Goal: Transaction & Acquisition: Obtain resource

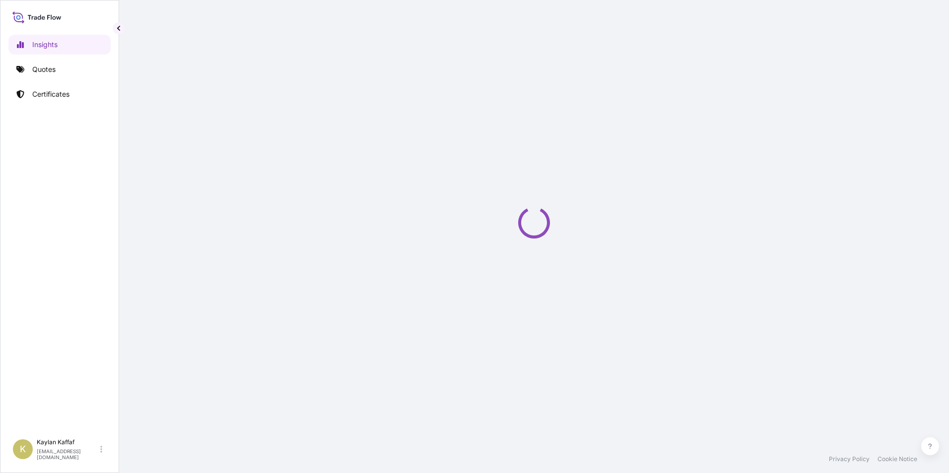
select select "2025"
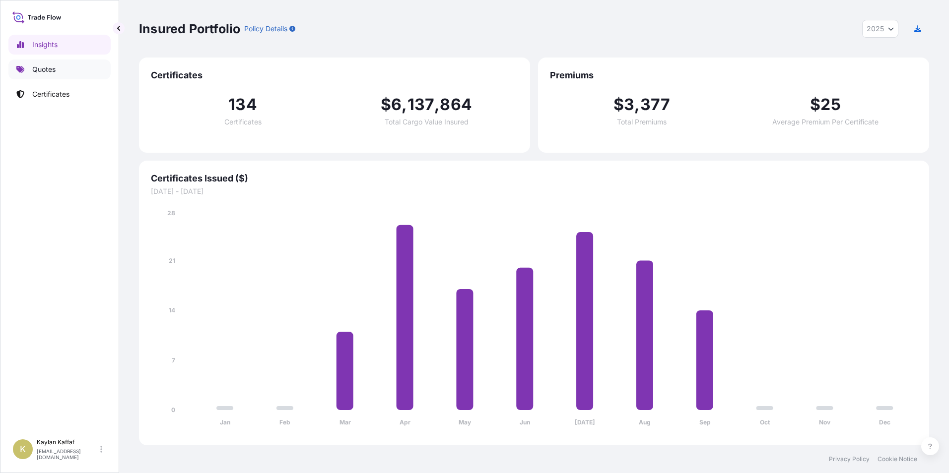
click at [42, 69] on p "Quotes" at bounding box center [43, 70] width 23 height 10
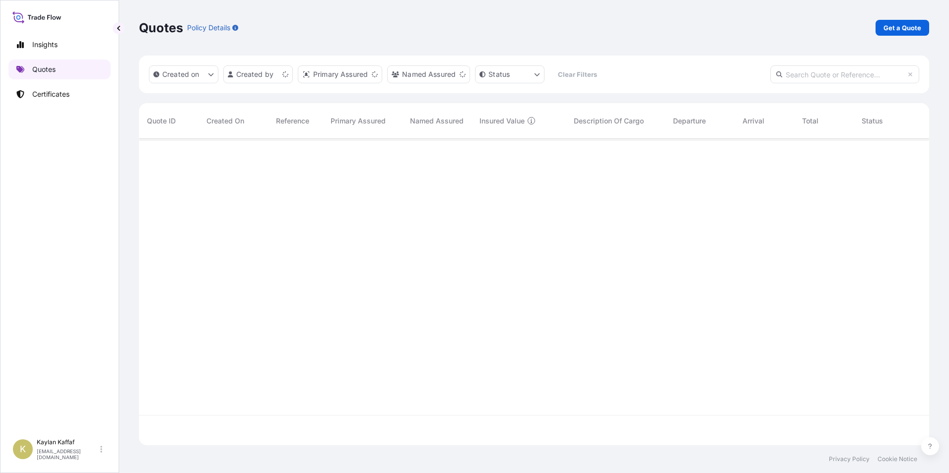
scroll to position [305, 783]
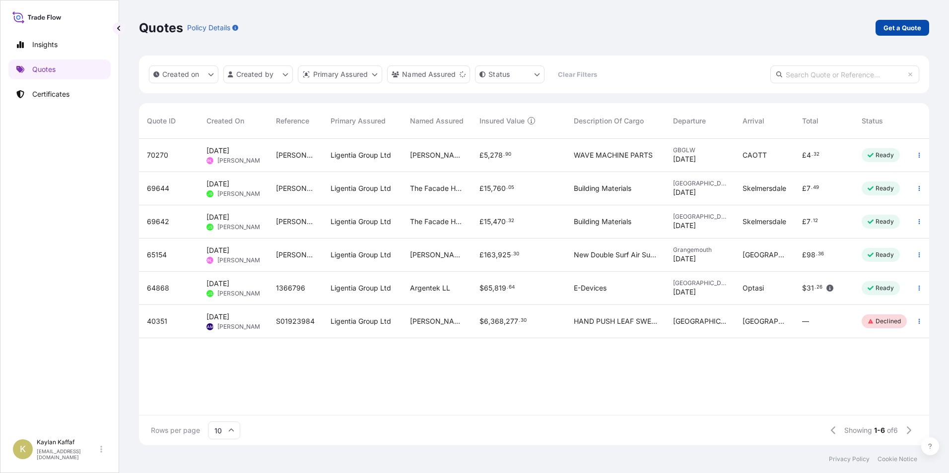
click at [908, 28] on p "Get a Quote" at bounding box center [902, 28] width 38 height 10
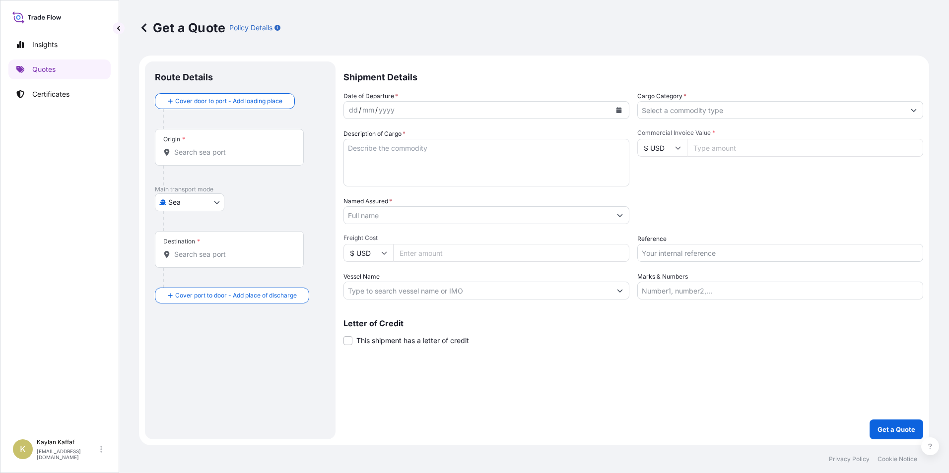
click at [205, 202] on body "Insights Quotes Certificates K Kaylan Kaffaf [EMAIL_ADDRESS][DOMAIN_NAME] Get a…" at bounding box center [474, 236] width 949 height 473
click at [196, 230] on div "Air" at bounding box center [190, 228] width 62 height 18
select select "Air"
click at [197, 161] on input "Origin *" at bounding box center [232, 156] width 117 height 10
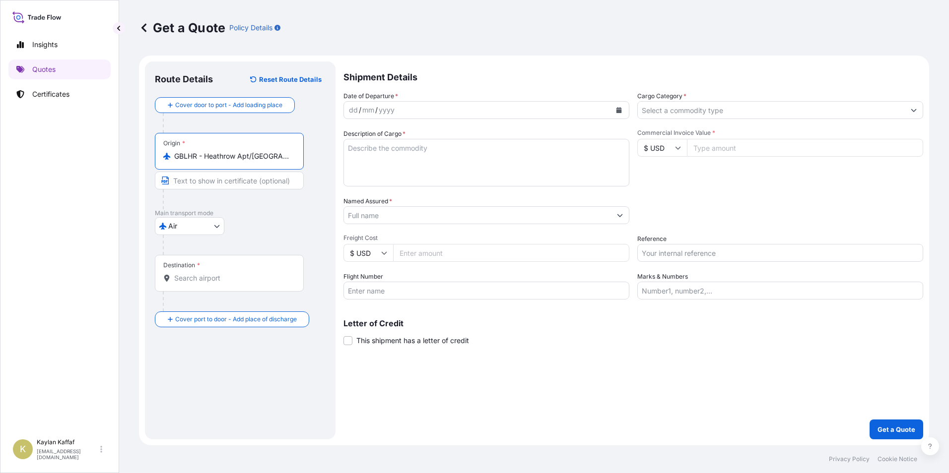
type input "GBLHR - Heathrow Apt/[GEOGRAPHIC_DATA], [GEOGRAPHIC_DATA]"
click at [214, 274] on input "Destination *" at bounding box center [232, 278] width 117 height 10
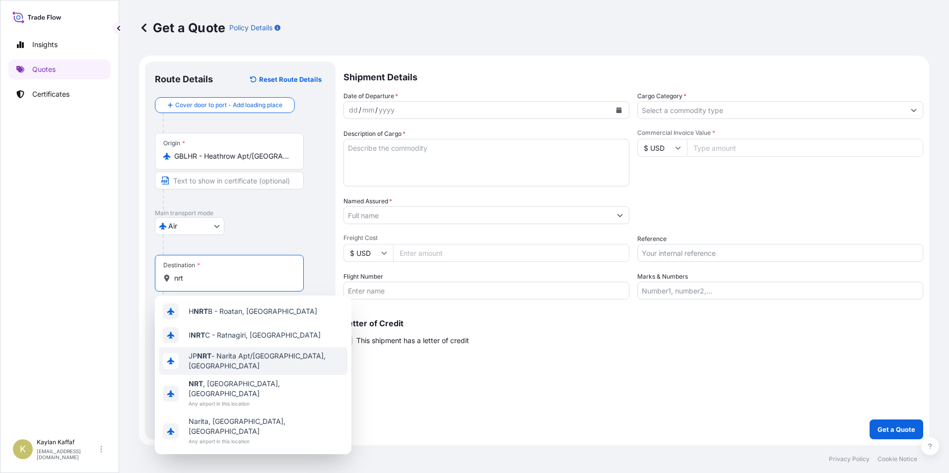
click at [255, 357] on span "JP NRT - Narita Apt/[GEOGRAPHIC_DATA], [GEOGRAPHIC_DATA]" at bounding box center [266, 361] width 155 height 20
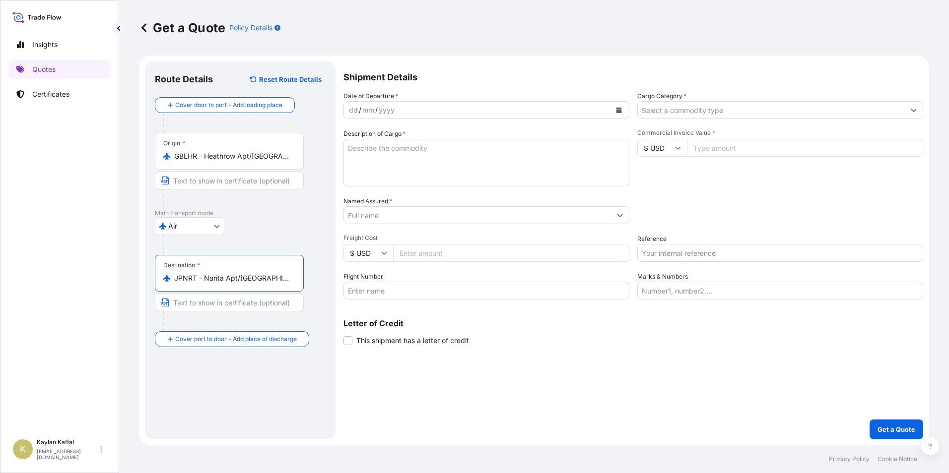
type input "JPNRT - Narita Apt/[GEOGRAPHIC_DATA], [GEOGRAPHIC_DATA]"
click at [393, 109] on div "yyyy" at bounding box center [387, 110] width 18 height 12
click at [409, 113] on div "dd / mm / yyyy" at bounding box center [477, 110] width 267 height 18
click at [386, 154] on textarea "Description of Cargo *" at bounding box center [486, 163] width 286 height 48
paste textarea "DATA PROCESSING MACHINES"
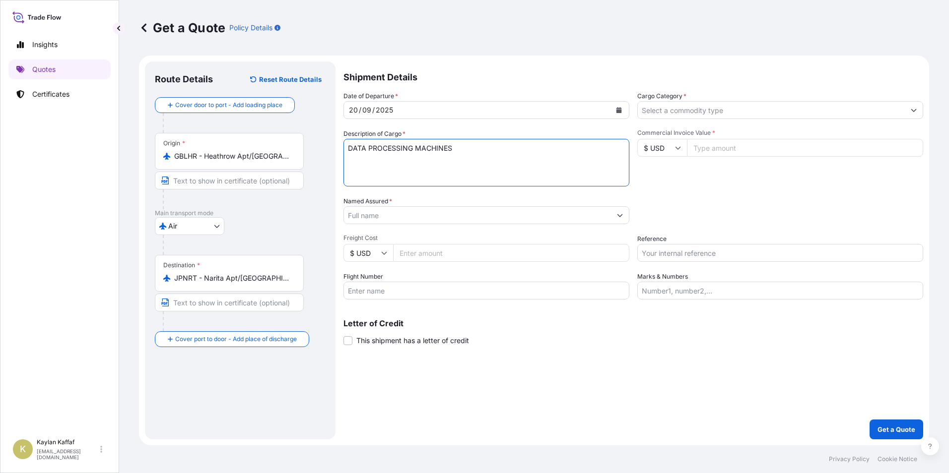
type textarea "DATA PROCESSING MACHINES"
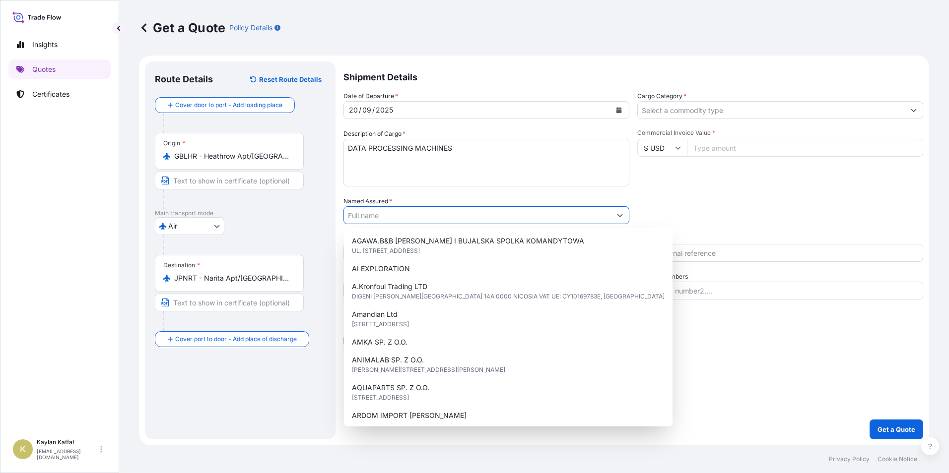
click at [396, 216] on input "Named Assured *" at bounding box center [477, 215] width 267 height 18
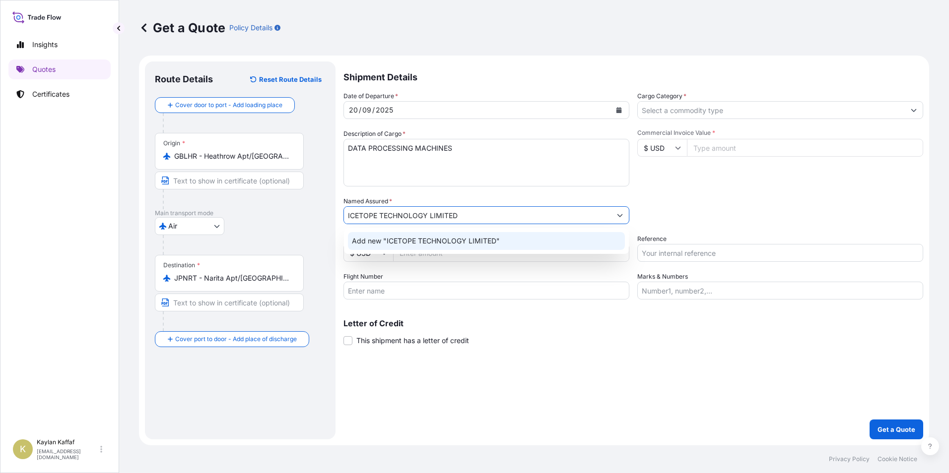
type input "ICETOPE TECHNOLOGY LIMITED"
click at [451, 281] on div "Flight Number" at bounding box center [486, 286] width 286 height 28
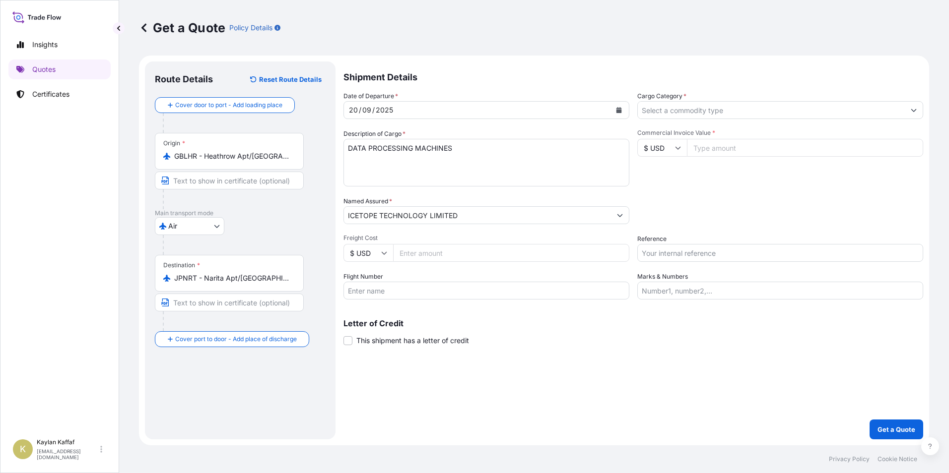
click at [444, 254] on input "Freight Cost" at bounding box center [511, 253] width 236 height 18
type input "1000"
click at [425, 295] on input "Flight Number" at bounding box center [486, 291] width 286 height 18
type input "CA938"
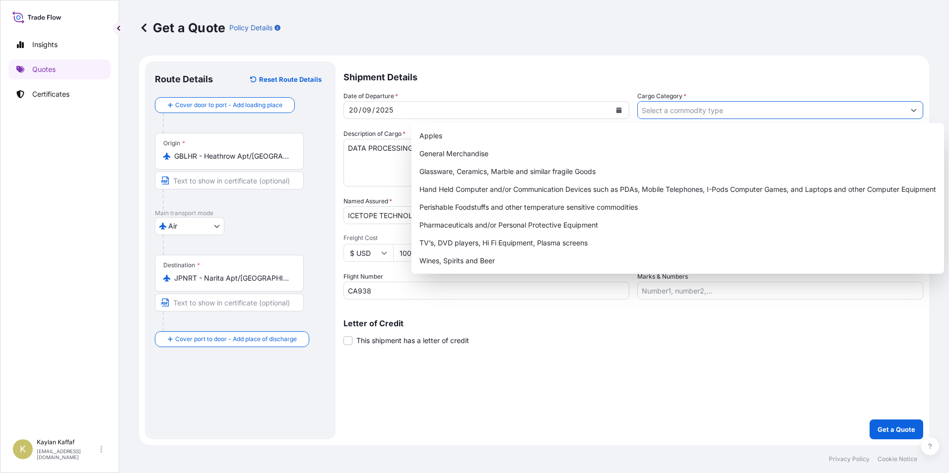
click at [684, 109] on input "Cargo Category *" at bounding box center [771, 110] width 267 height 18
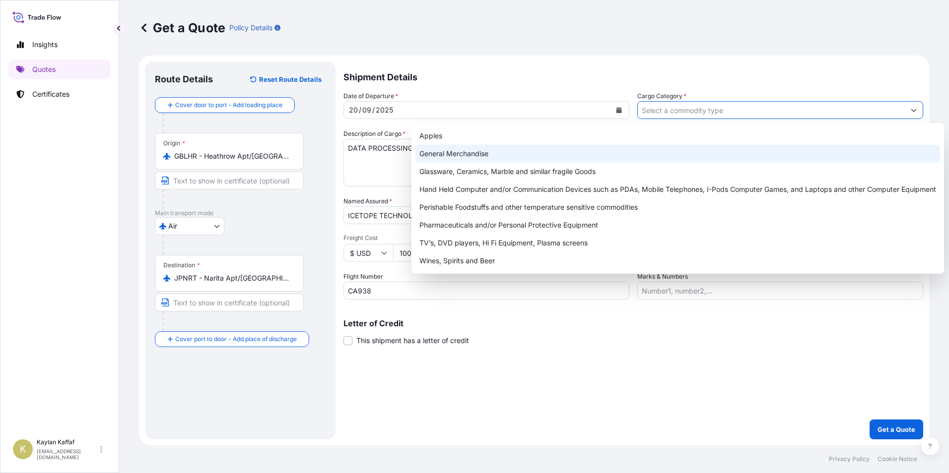
click at [558, 146] on div "General Merchandise" at bounding box center [677, 154] width 525 height 18
type input "General Merchandise"
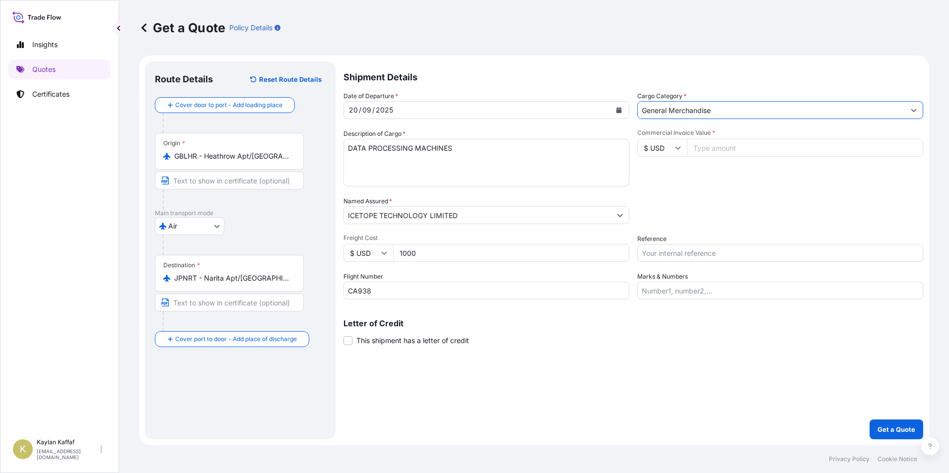
click at [715, 110] on input "General Merchandise" at bounding box center [771, 110] width 267 height 18
click at [917, 112] on button "Show suggestions" at bounding box center [914, 110] width 18 height 18
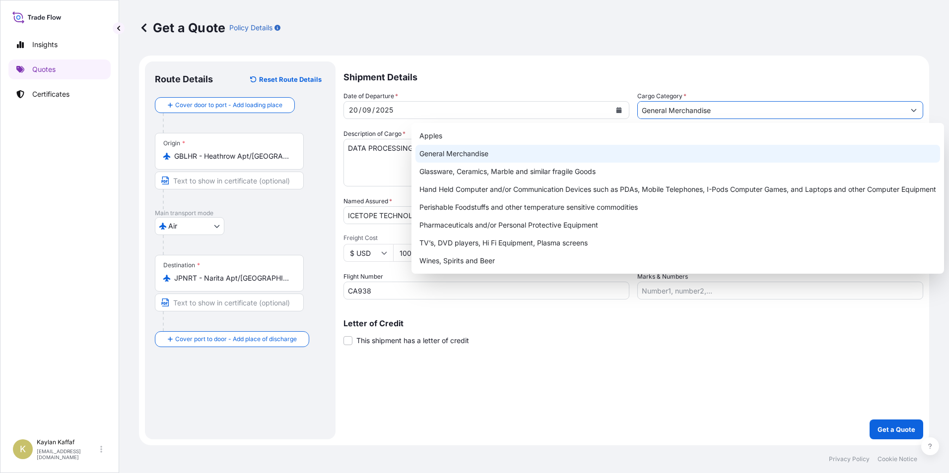
click at [686, 155] on div "General Merchandise" at bounding box center [677, 154] width 525 height 18
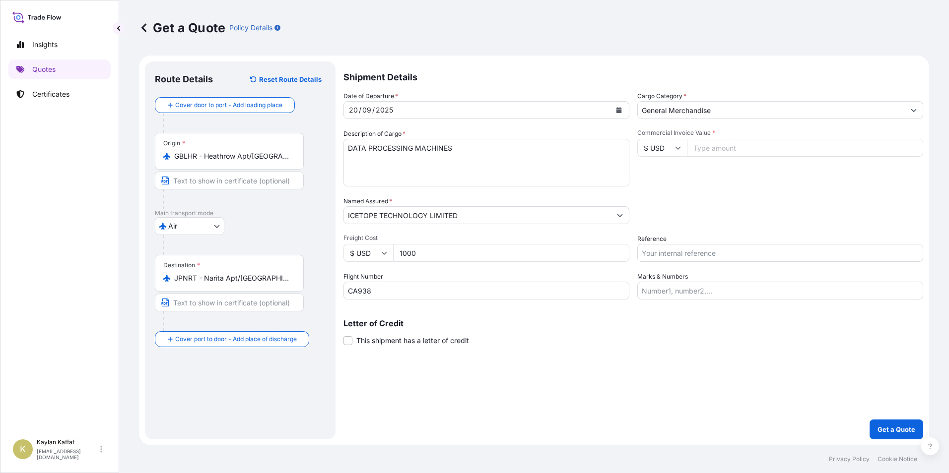
click at [720, 147] on input "Commercial Invoice Value *" at bounding box center [805, 148] width 236 height 18
type input "1000"
drag, startPoint x: 425, startPoint y: 254, endPoint x: 324, endPoint y: 258, distance: 101.3
click at [324, 258] on form "Route Details Reset Route Details Cover door to port - Add loading place Place …" at bounding box center [534, 251] width 790 height 390
type input "129"
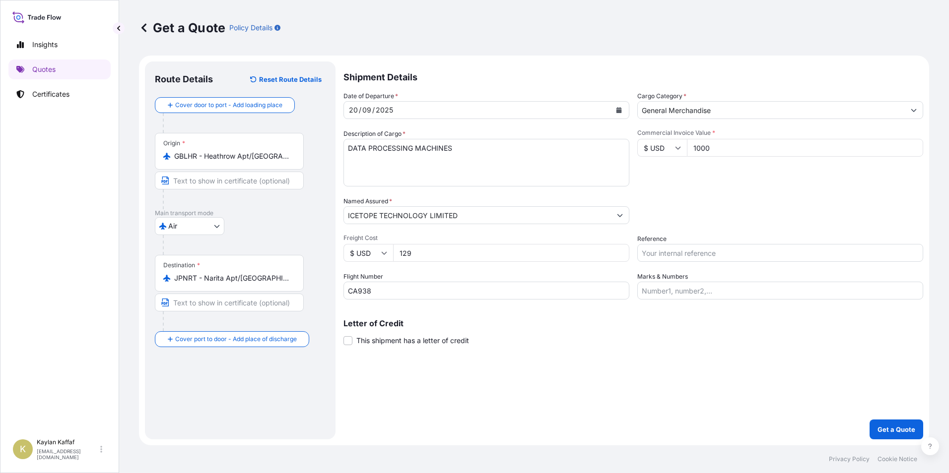
click at [375, 258] on input "$ USD" at bounding box center [368, 253] width 50 height 18
click at [370, 293] on div "£ GBP" at bounding box center [368, 301] width 42 height 19
type input "£ GBP"
click at [686, 254] on input "Reference" at bounding box center [780, 253] width 286 height 18
click at [820, 333] on div "Letter of Credit This shipment has a letter of credit Letter of credit * Letter…" at bounding box center [633, 333] width 580 height 26
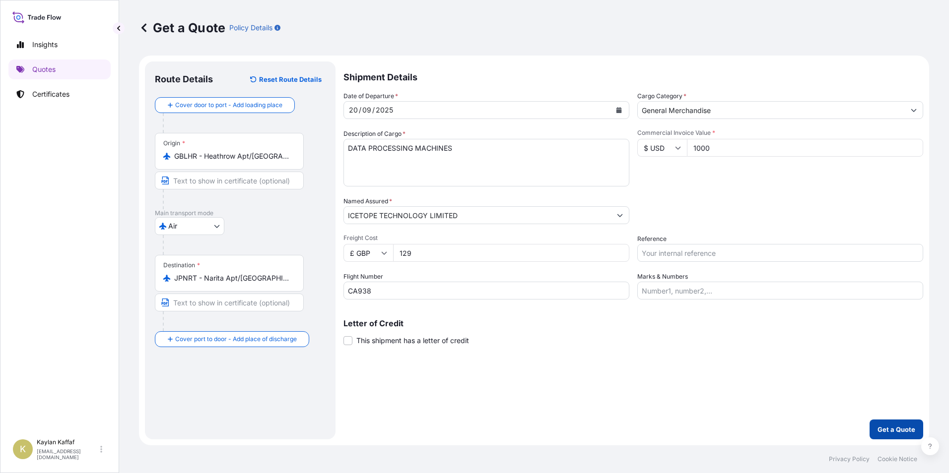
click at [898, 422] on button "Get a Quote" at bounding box center [896, 430] width 54 height 20
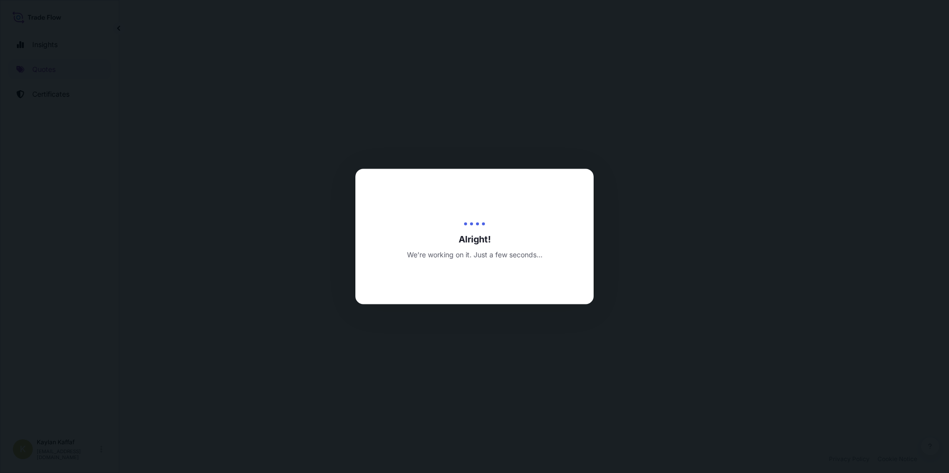
select select "Air"
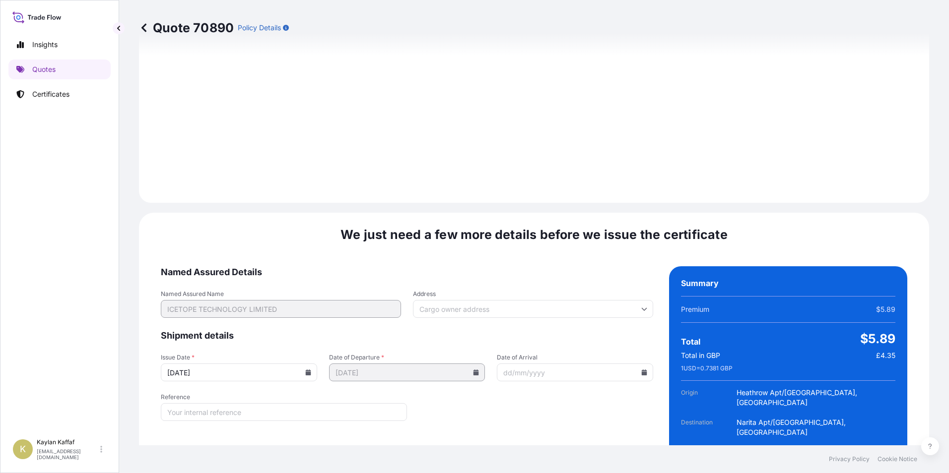
scroll to position [1051, 0]
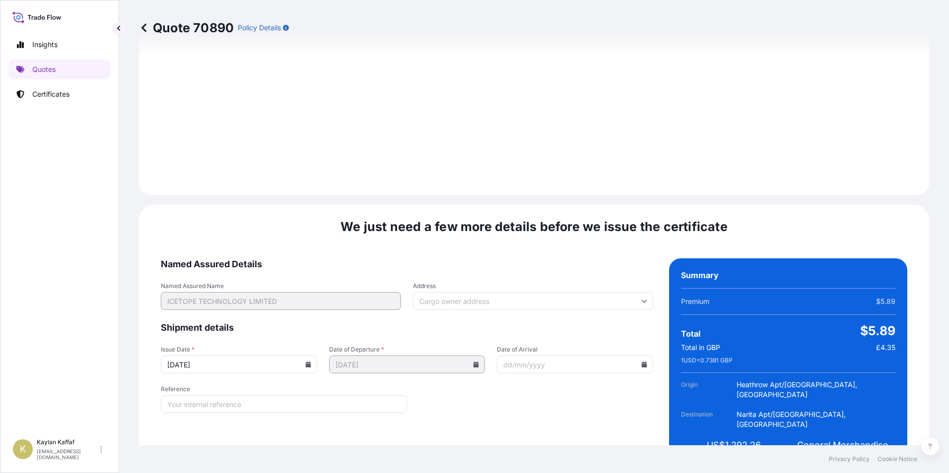
click at [539, 356] on input "Date of Arrival" at bounding box center [575, 365] width 156 height 18
click at [642, 362] on icon at bounding box center [644, 365] width 5 height 6
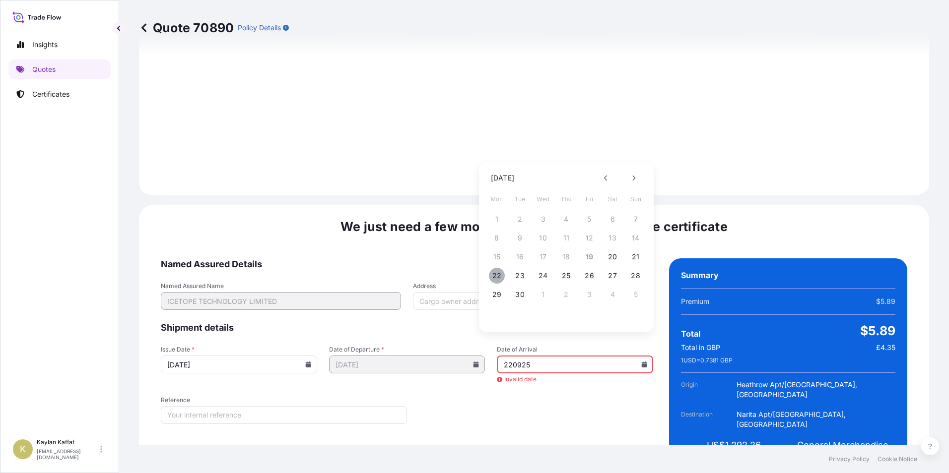
click at [495, 278] on button "22" at bounding box center [497, 276] width 16 height 16
type input "[DATE]"
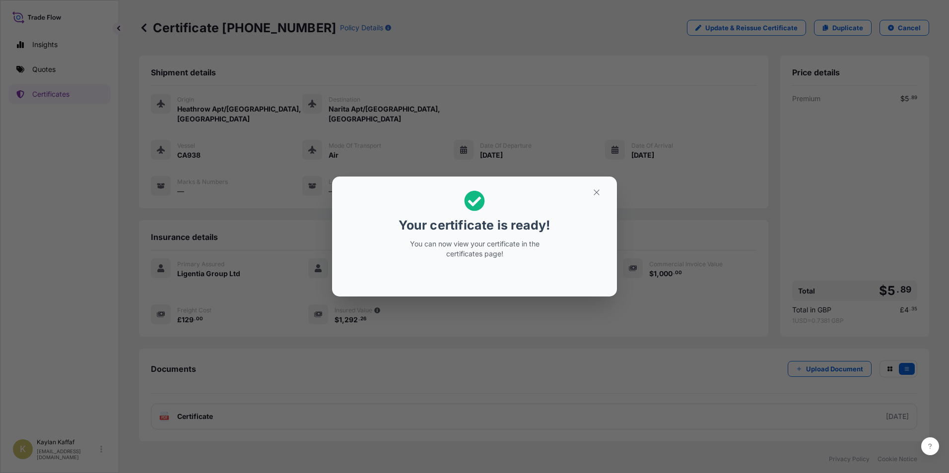
click at [499, 259] on p "You can now view your certificate in the certificates page!" at bounding box center [474, 249] width 153 height 20
click at [595, 192] on icon "button" at bounding box center [596, 192] width 9 height 9
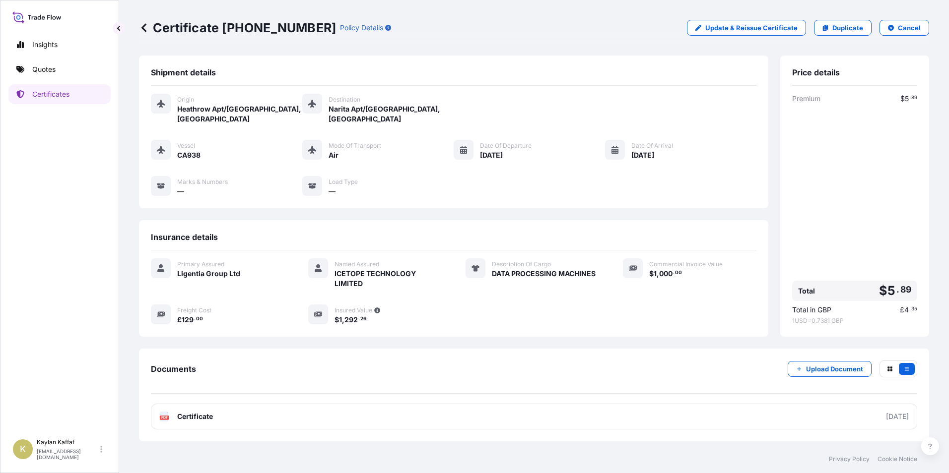
click at [349, 65] on div "Shipment details Origin Heathrow Apt/[GEOGRAPHIC_DATA], [GEOGRAPHIC_DATA] Desti…" at bounding box center [453, 132] width 629 height 153
click at [525, 196] on div "Vessel CA938 Mode of Transport Air Date of Departure [DATE] Date of Arrival [DA…" at bounding box center [453, 168] width 605 height 57
click at [59, 96] on p "Certificates" at bounding box center [50, 94] width 37 height 10
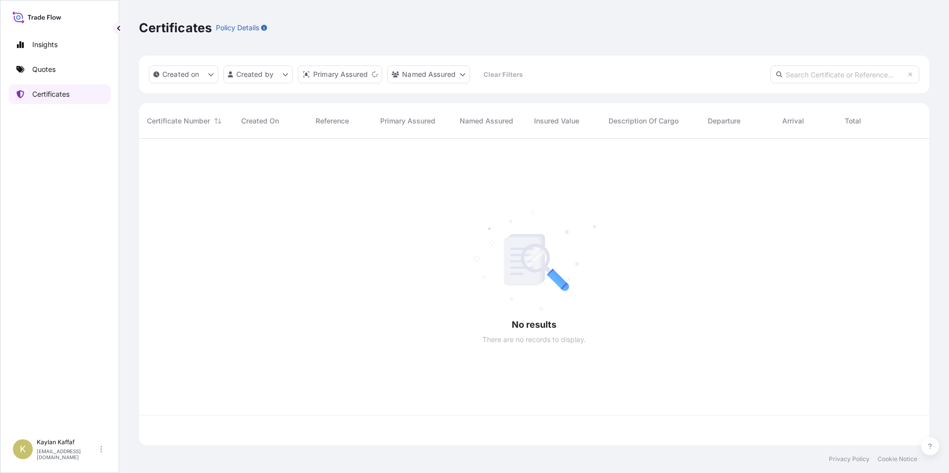
scroll to position [305, 783]
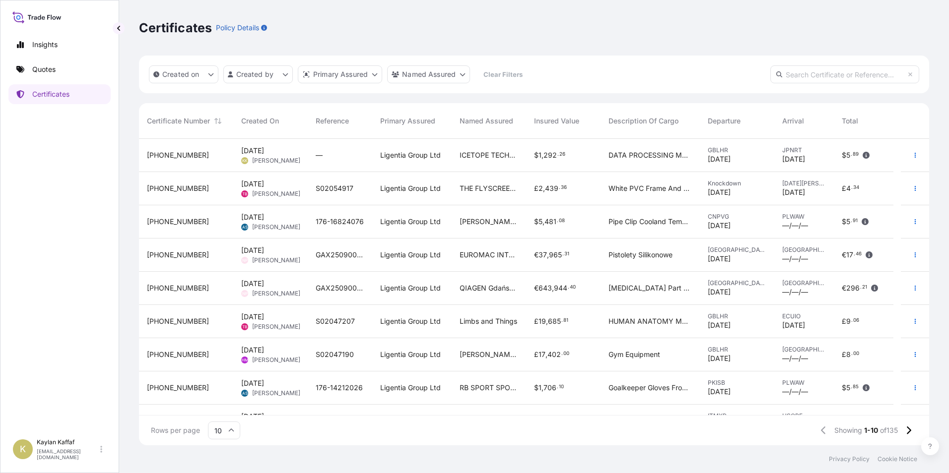
click at [213, 152] on div "[PHONE_NUMBER]" at bounding box center [186, 155] width 78 height 10
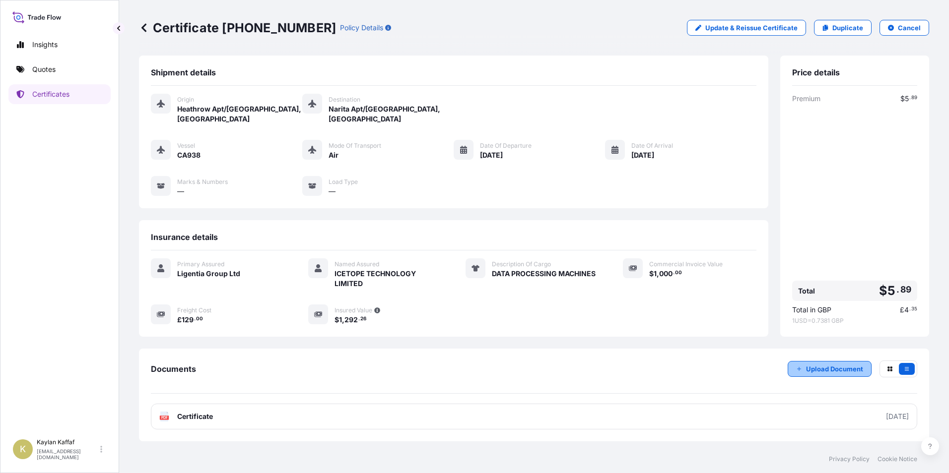
click at [823, 368] on p "Upload Document" at bounding box center [834, 369] width 57 height 10
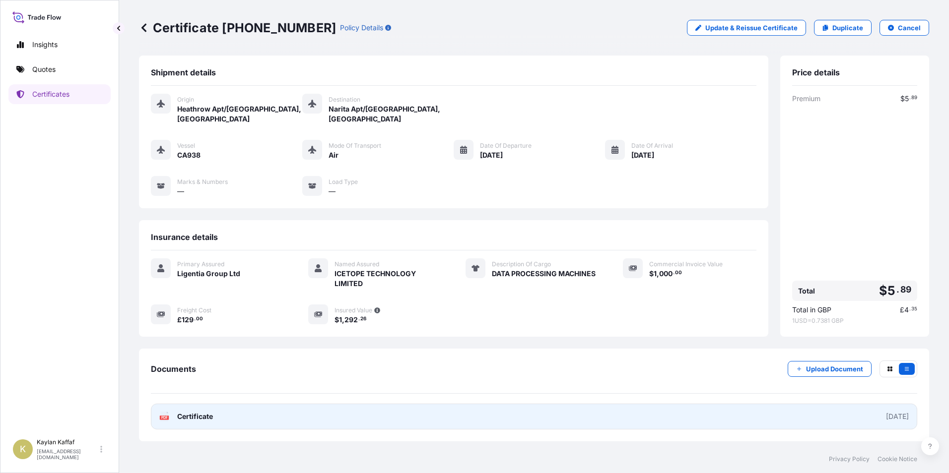
click at [328, 415] on link "PDF Certificate [DATE]" at bounding box center [534, 417] width 766 height 26
click at [886, 415] on div "[DATE]" at bounding box center [897, 417] width 23 height 10
